Goal: Transaction & Acquisition: Purchase product/service

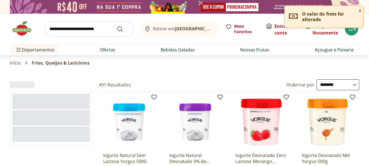
select select "**********"
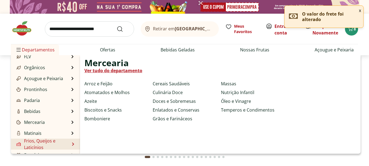
scroll to position [55, 0]
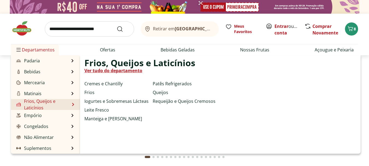
click at [38, 105] on link "Frios, Queijos e Laticínios" at bounding box center [42, 104] width 54 height 13
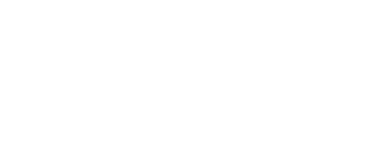
select select "**********"
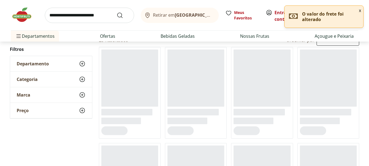
scroll to position [55, 0]
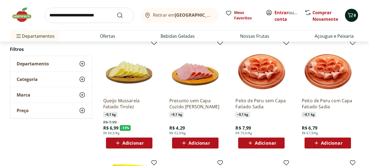
click at [352, 12] on icon "Carrinho" at bounding box center [350, 15] width 7 height 7
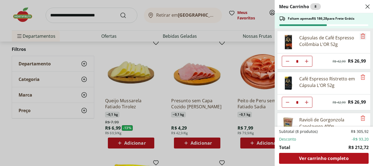
click at [359, 39] on icon "Remove" at bounding box center [362, 36] width 7 height 7
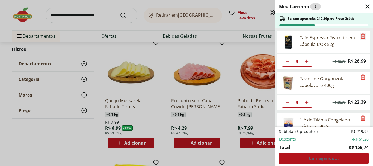
click at [360, 37] on icon "Remove" at bounding box center [362, 36] width 7 height 7
click at [360, 74] on icon "Remove" at bounding box center [362, 77] width 7 height 7
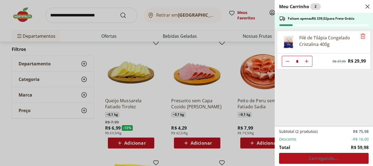
click at [360, 37] on icon "Remove" at bounding box center [362, 36] width 7 height 7
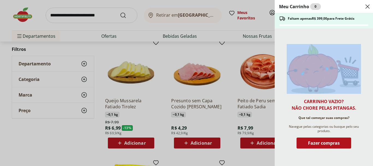
click at [360, 37] on div "Carrinho vazio? Não chore pelas pitangas. Que tal começar suas compras? Navegue…" at bounding box center [323, 96] width 98 height 137
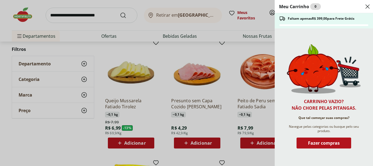
drag, startPoint x: 115, startPoint y: 127, endPoint x: 136, endPoint y: 114, distance: 24.5
click at [117, 127] on div "Meu Carrinho 0 Faltam apenas R$ 399,00 para Frete Grátis Carrinho vazio? Não ch…" at bounding box center [186, 83] width 373 height 166
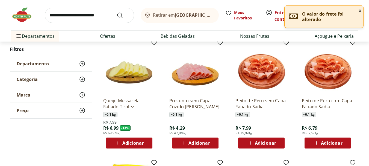
click at [135, 141] on span "Adicionar" at bounding box center [132, 143] width 21 height 4
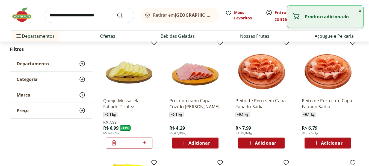
click at [142, 142] on icon at bounding box center [144, 142] width 7 height 7
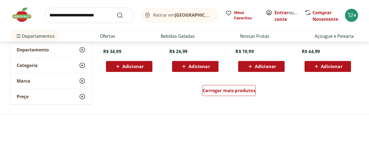
scroll to position [409, 0]
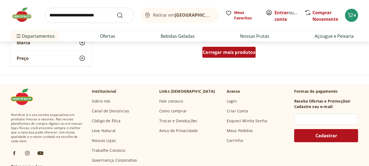
click at [224, 53] on span "Carregar mais produtos" at bounding box center [228, 52] width 53 height 4
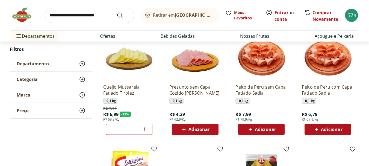
scroll to position [55, 0]
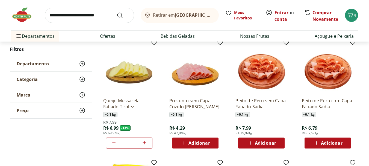
click at [147, 141] on icon at bounding box center [144, 142] width 7 height 7
type input "*"
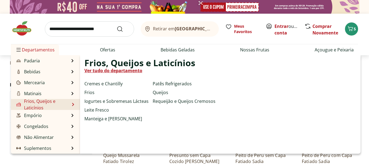
click at [167, 96] on ul "Cremes e Chantilly Frios Iogurtes e Sobremesas Lácteas Leite Fresco Manteiga e …" at bounding box center [148, 105] width 129 height 50
click at [154, 90] on link "Queijos" at bounding box center [161, 92] width 16 height 7
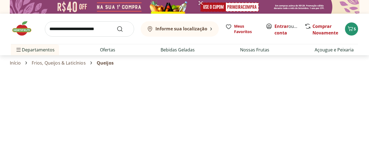
select select "**********"
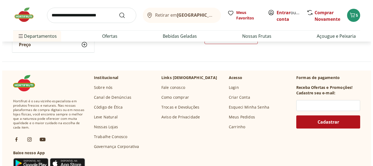
scroll to position [437, 0]
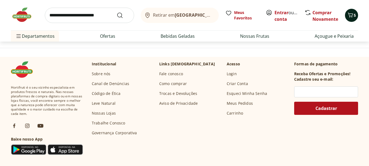
click at [351, 19] on div "5" at bounding box center [351, 15] width 4 height 9
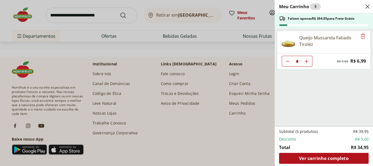
click at [309, 62] on button "Aumentar Quantidade" at bounding box center [306, 61] width 11 height 11
type input "*"
click at [309, 62] on button "Aumentar Quantidade" at bounding box center [306, 61] width 11 height 11
type input "*"
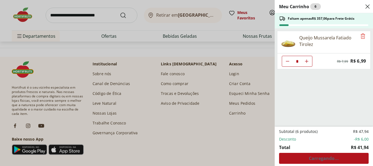
type input "*"
click at [306, 63] on use "Aumentar Quantidade" at bounding box center [306, 61] width 4 height 4
type input "*"
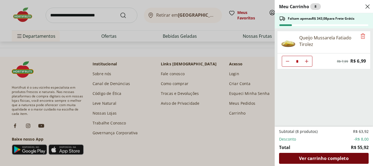
click at [325, 158] on span "Ver carrinho completo" at bounding box center [323, 158] width 49 height 4
